Goal: Information Seeking & Learning: Learn about a topic

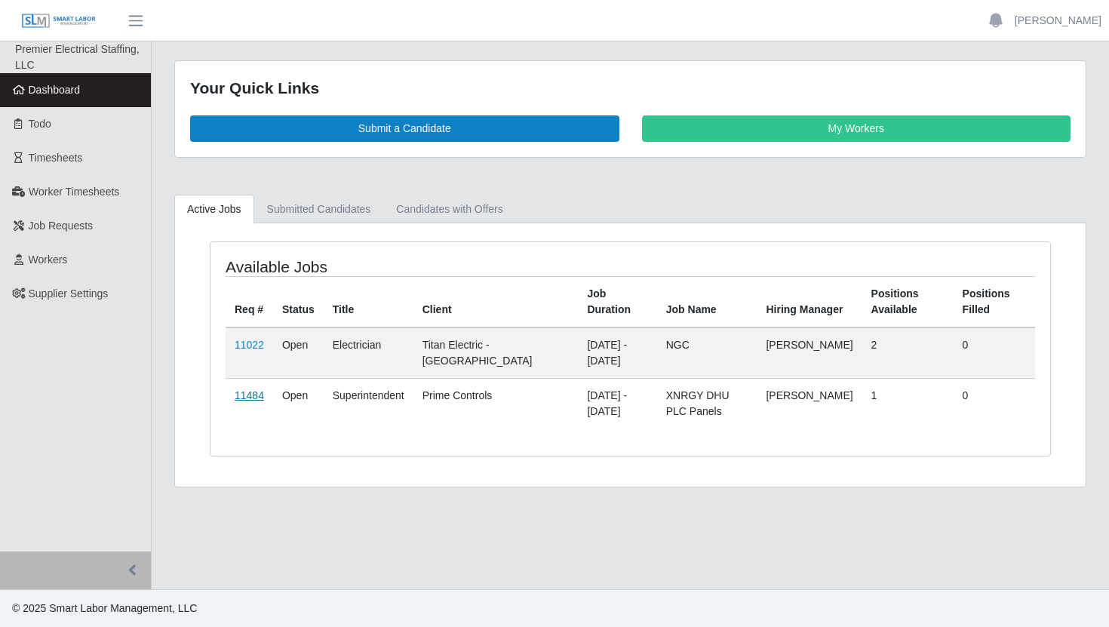
click at [256, 393] on link "11484" at bounding box center [249, 395] width 29 height 12
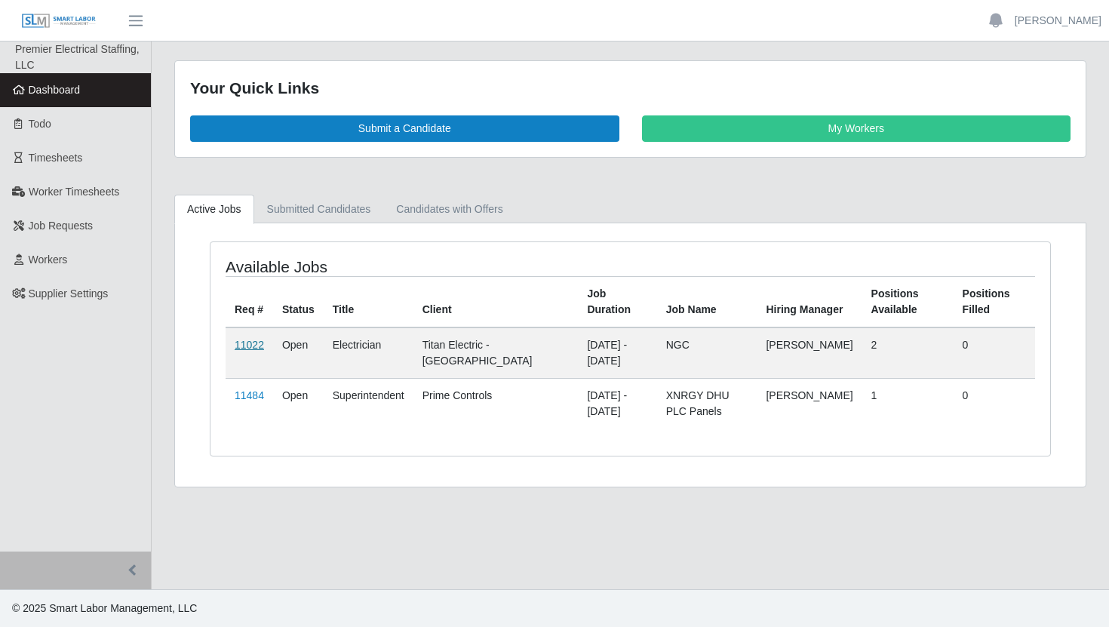
click at [252, 342] on link "11022" at bounding box center [249, 345] width 29 height 12
